Goal: Transaction & Acquisition: Purchase product/service

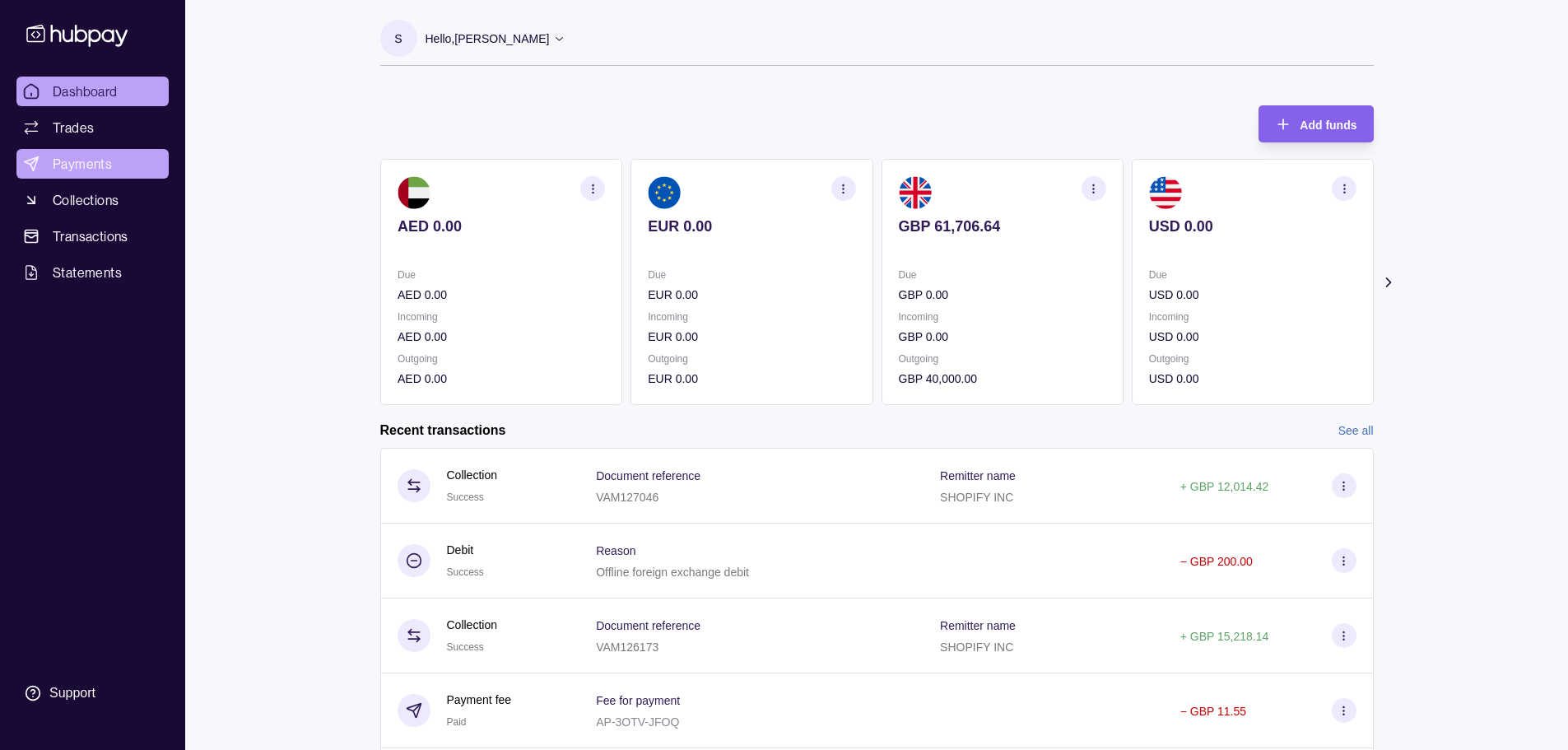
click at [143, 161] on link "Payments" at bounding box center [93, 164] width 152 height 30
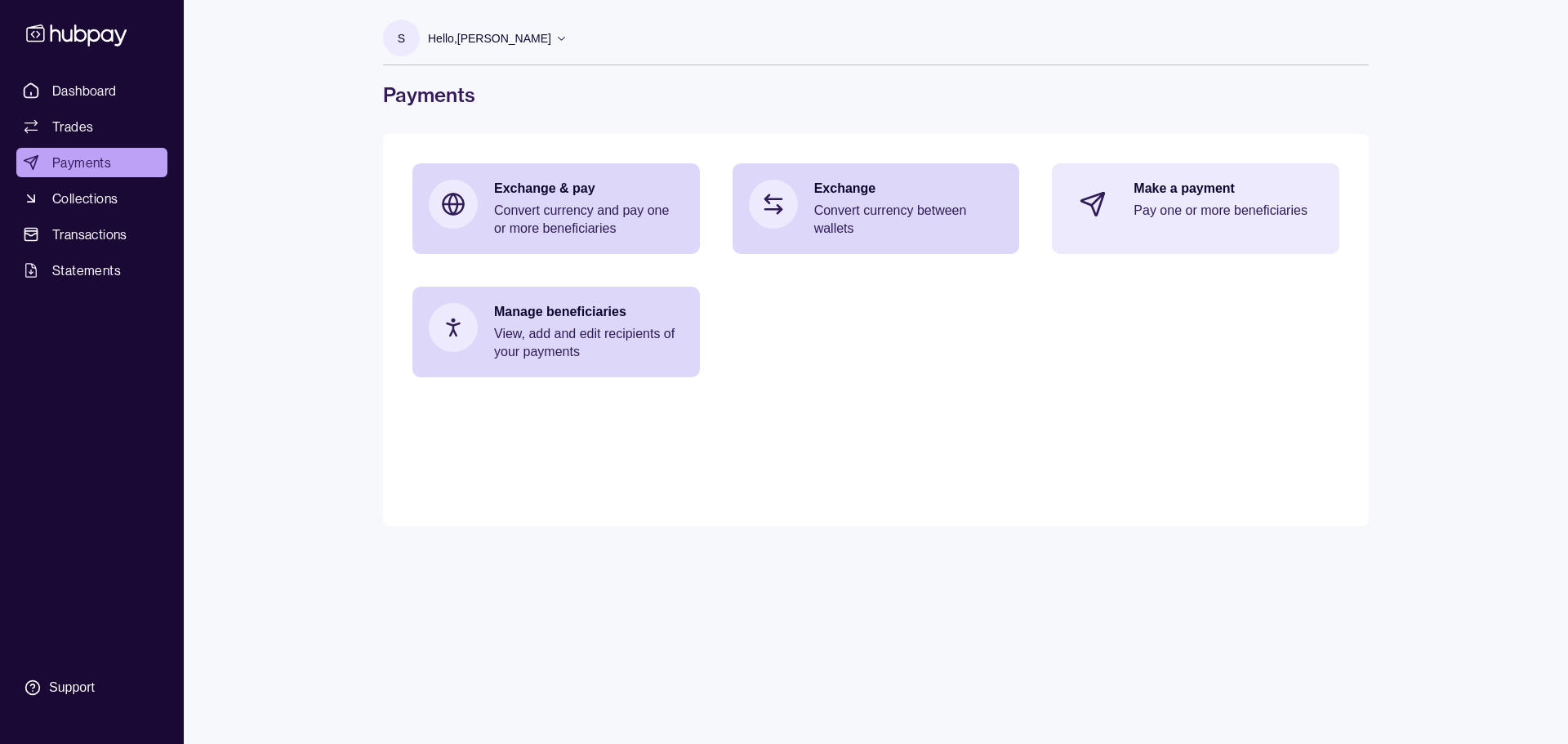
click at [781, 200] on div "Make a payment Pay one or more beneficiaries" at bounding box center [1195, 204] width 288 height 82
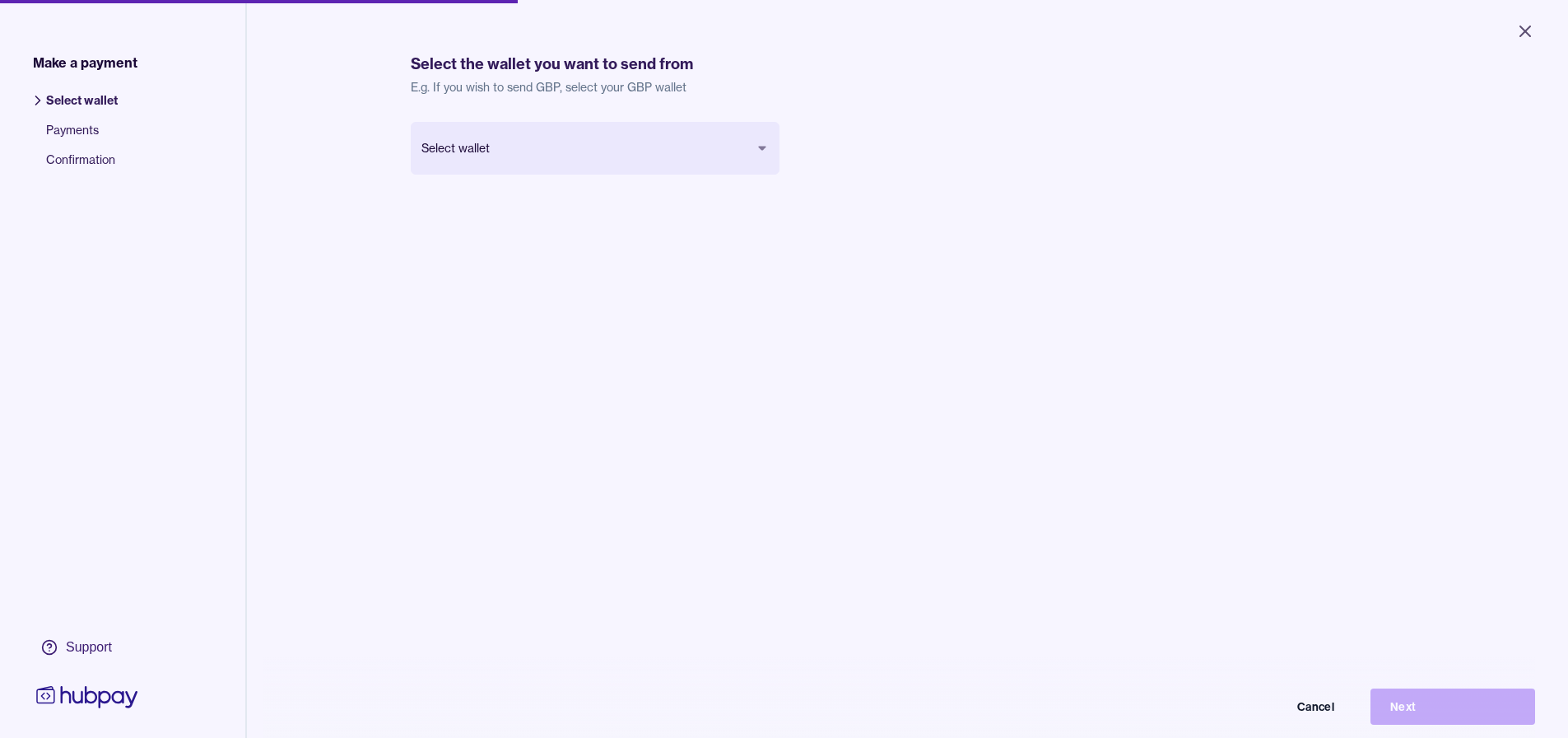
click at [740, 171] on body "Close Make a payment Select wallet Payments Confirmation Support Select the wal…" at bounding box center [784, 369] width 1568 height 738
click at [788, 717] on button "Next" at bounding box center [1452, 706] width 165 height 36
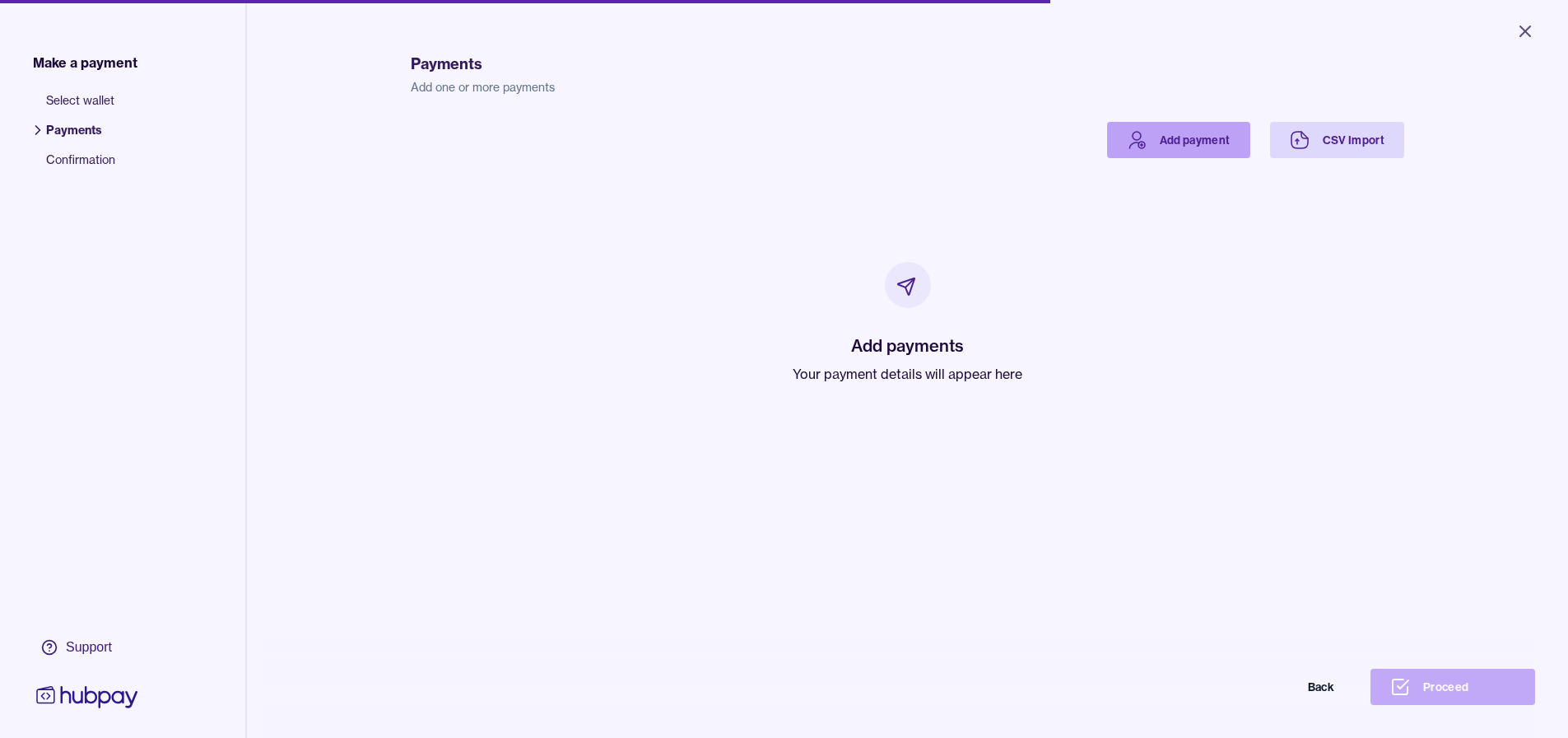
click at [788, 138] on link "Add payment" at bounding box center [1178, 139] width 143 height 36
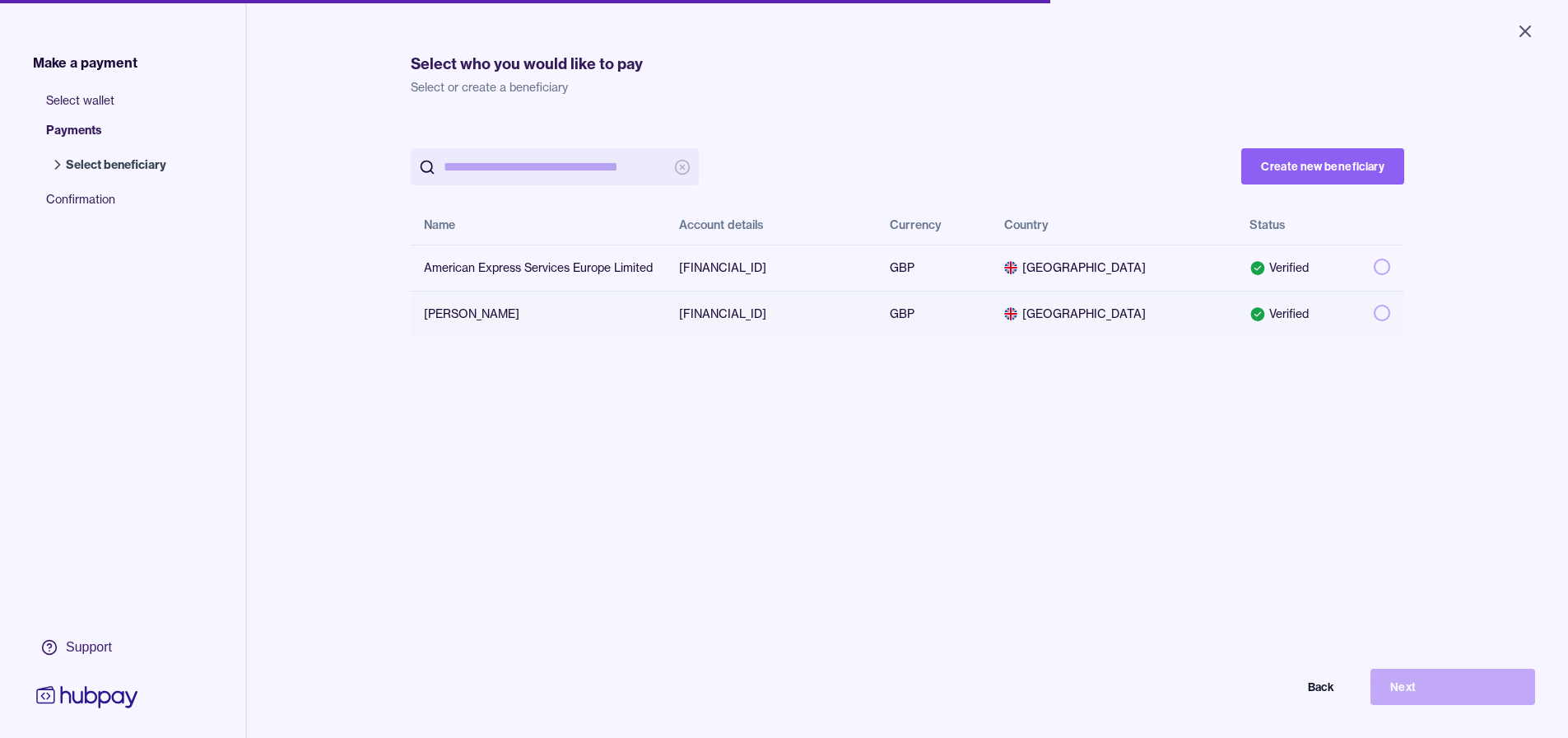
click at [788, 309] on td at bounding box center [1382, 314] width 44 height 46
click at [788, 695] on button "Next" at bounding box center [1452, 686] width 165 height 36
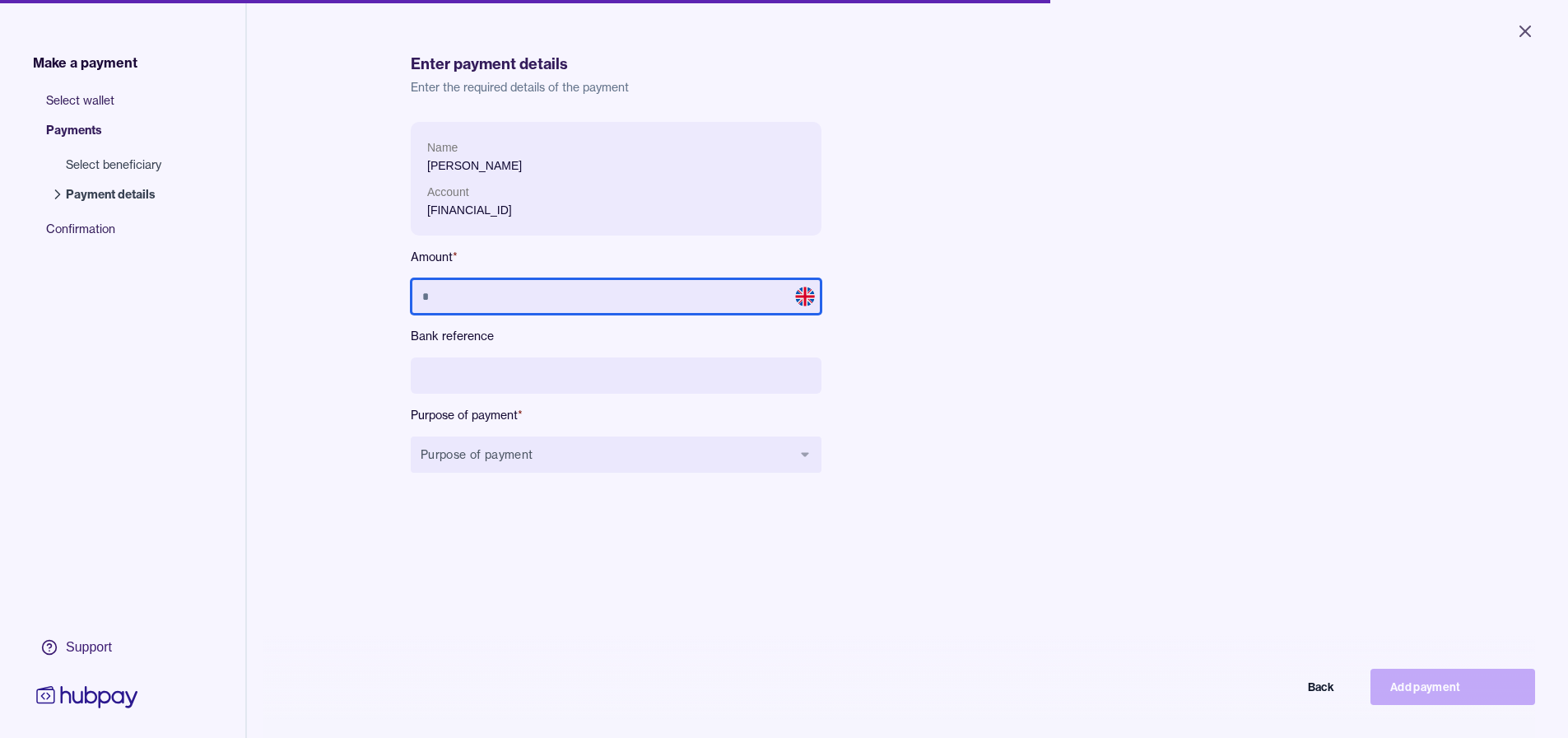
click at [616, 294] on input "text" at bounding box center [616, 296] width 411 height 36
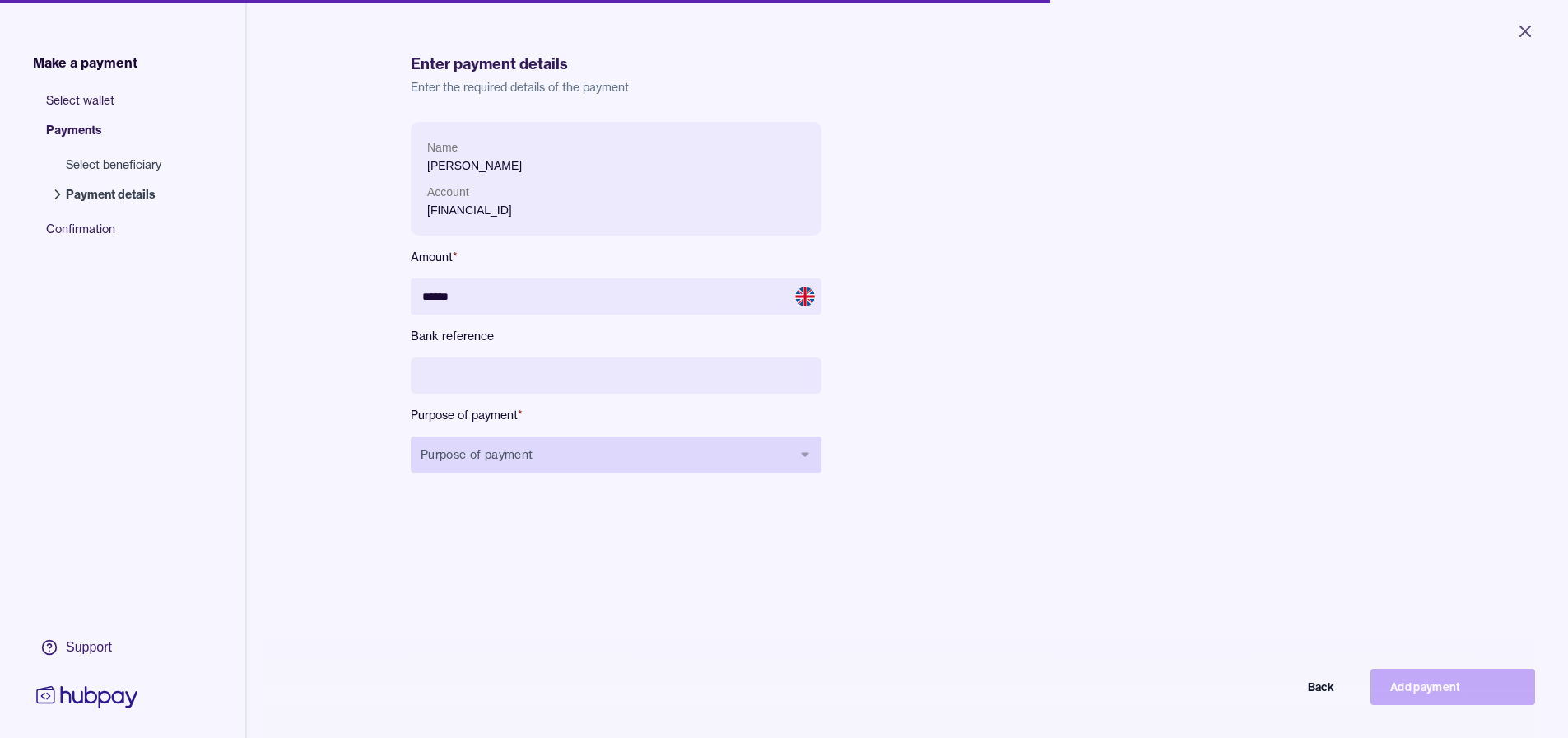
click at [608, 441] on button "Purpose of payment" at bounding box center [616, 454] width 411 height 36
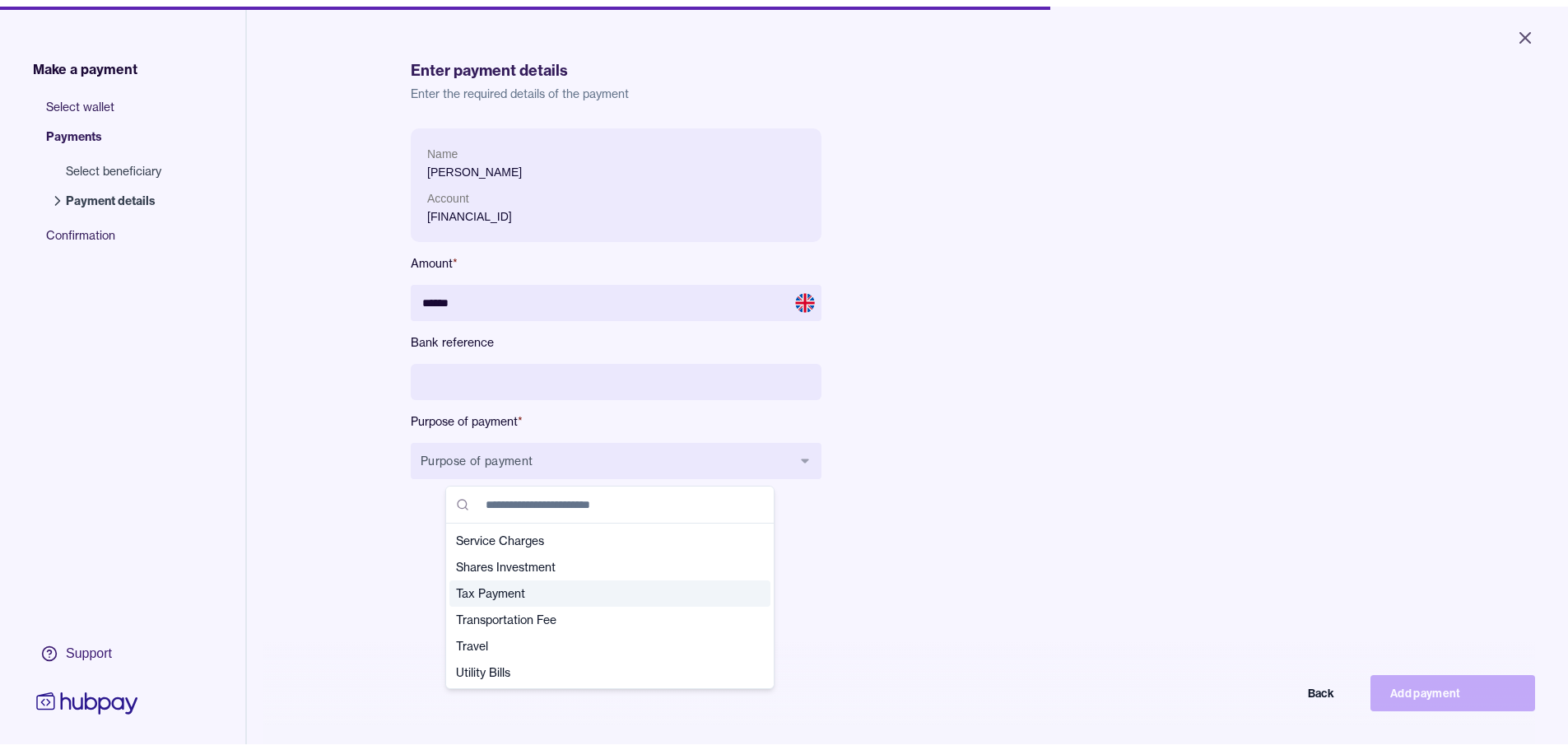
scroll to position [579, 0]
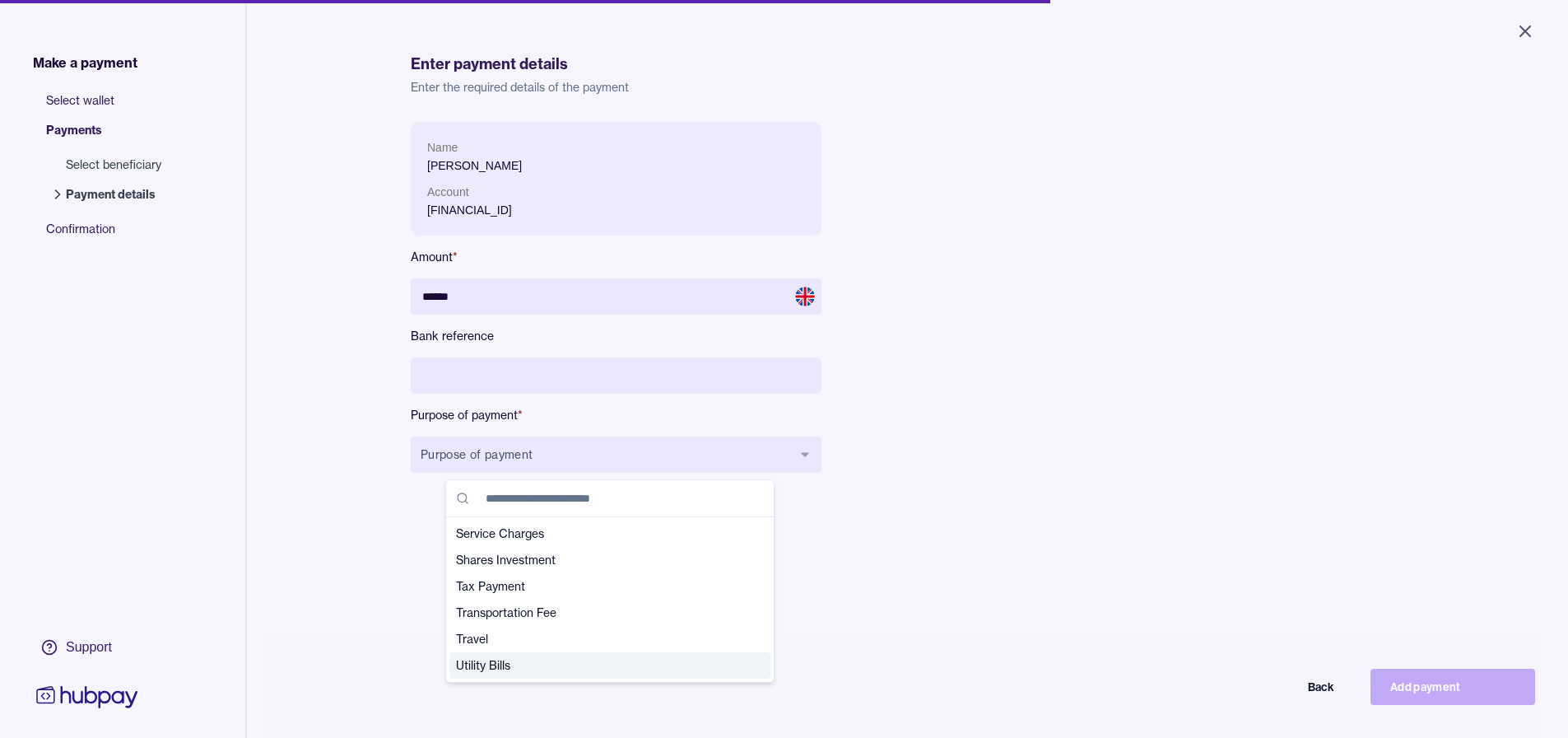
click at [618, 660] on span "Utility Bills" at bounding box center [599, 665] width 288 height 17
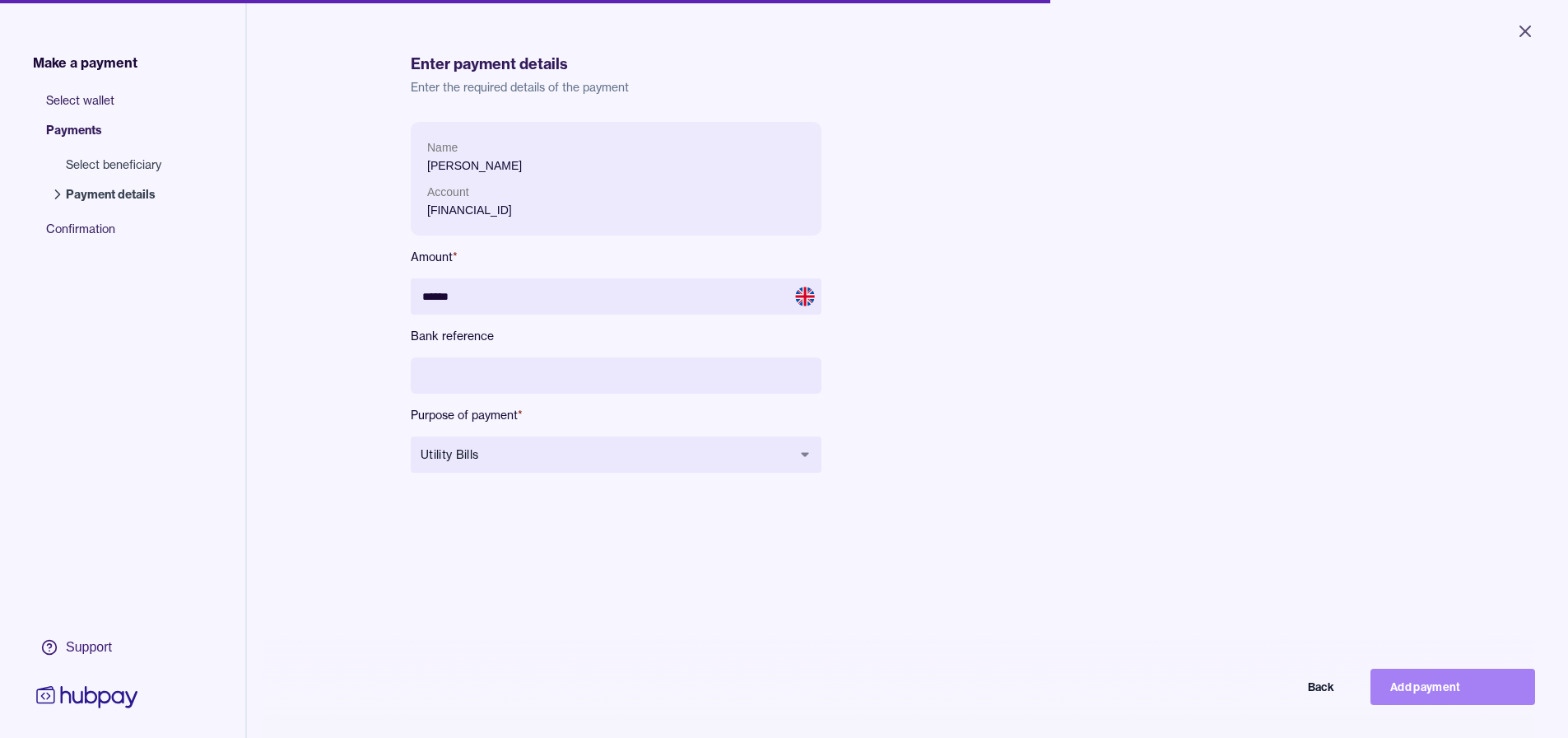
click at [788, 687] on button "Add payment" at bounding box center [1452, 686] width 165 height 36
type input "*****"
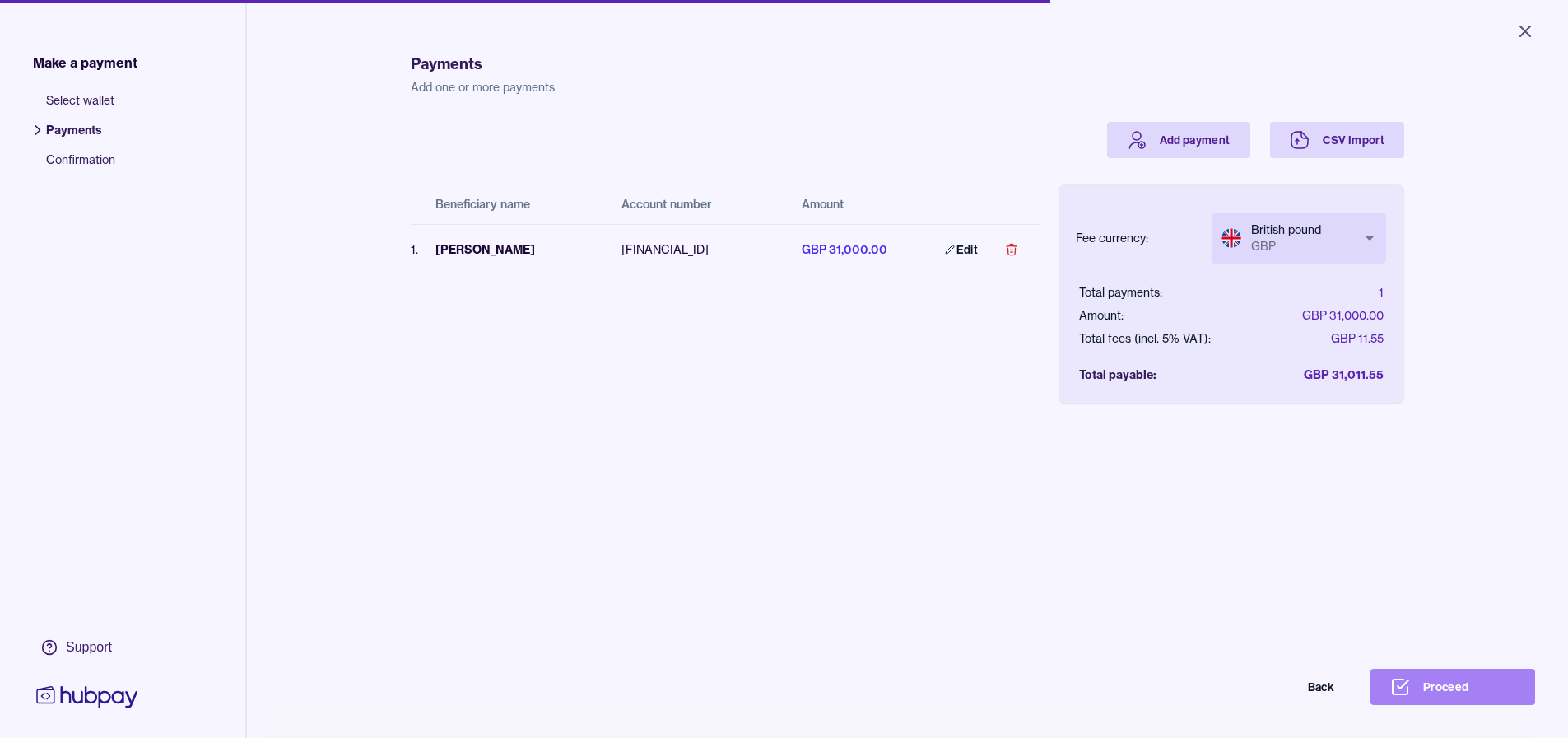
click at [788, 688] on button "Proceed" at bounding box center [1452, 686] width 165 height 36
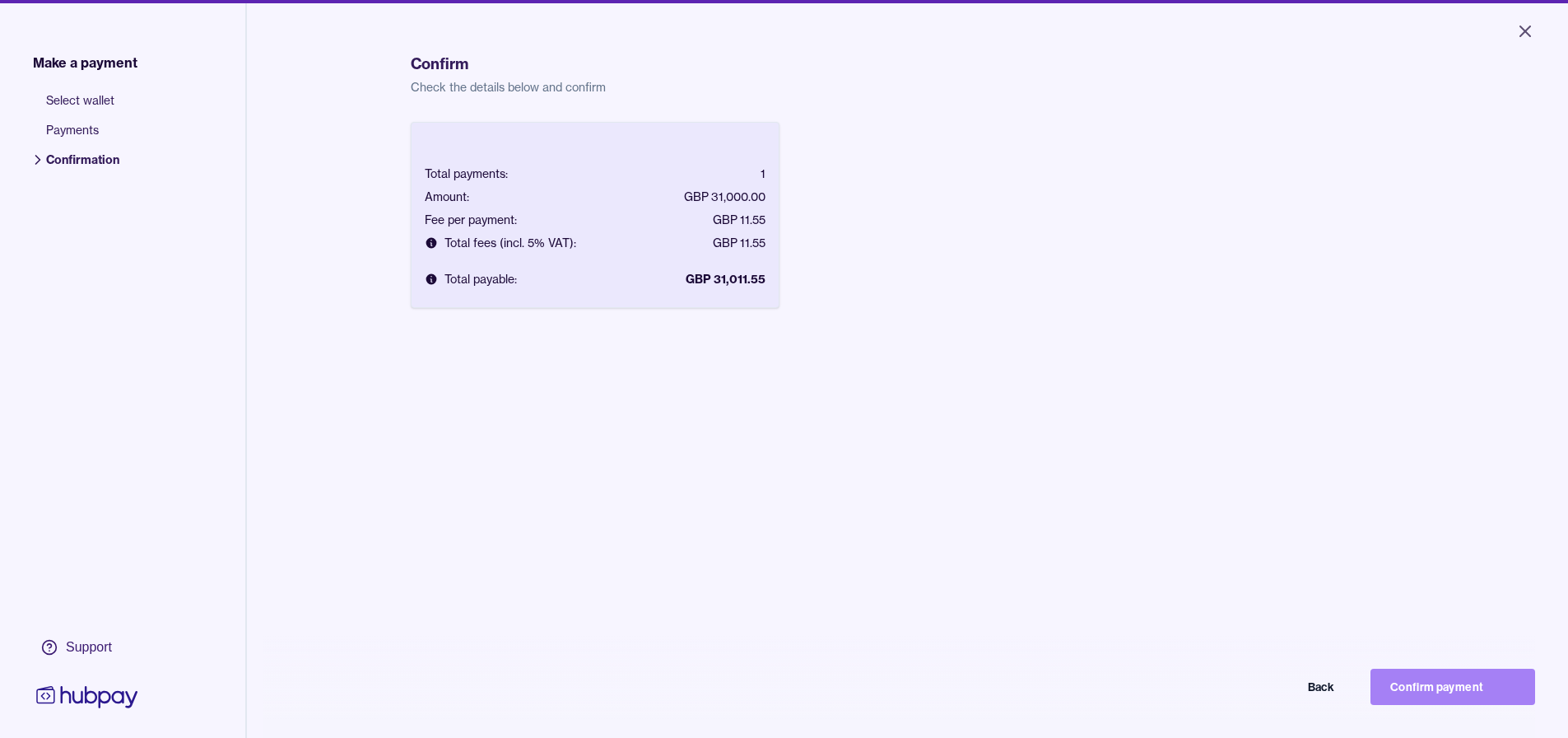
click at [788, 690] on button "Confirm payment" at bounding box center [1452, 686] width 165 height 36
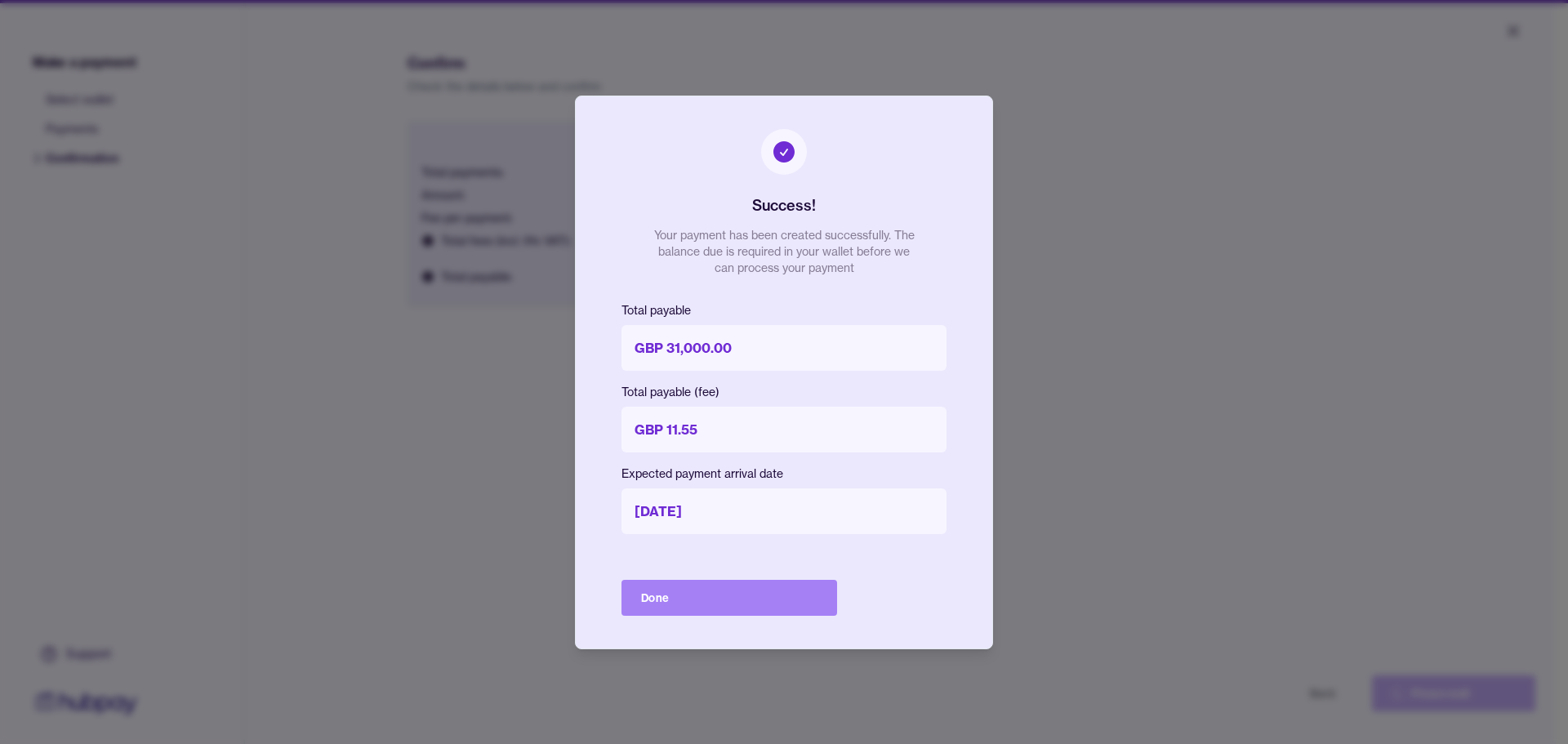
click at [722, 596] on button "Done" at bounding box center [729, 597] width 216 height 36
